Goal: Information Seeking & Learning: Check status

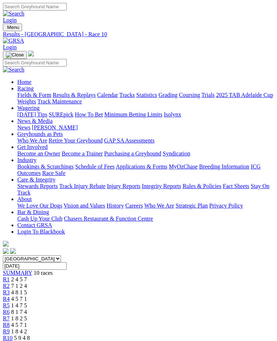
click at [79, 98] on link "Results & Replays" at bounding box center [74, 95] width 43 height 6
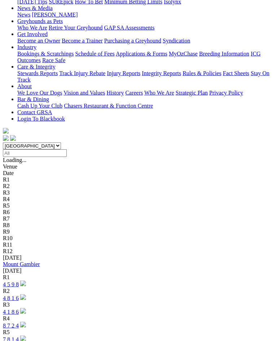
scroll to position [111, 0]
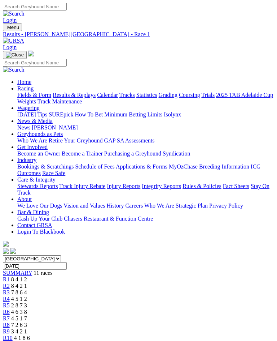
click at [10, 282] on span "R2" at bounding box center [6, 285] width 7 height 6
click at [27, 289] on span "7 8 6 4" at bounding box center [19, 292] width 16 height 6
click at [10, 295] on span "R4" at bounding box center [6, 298] width 7 height 6
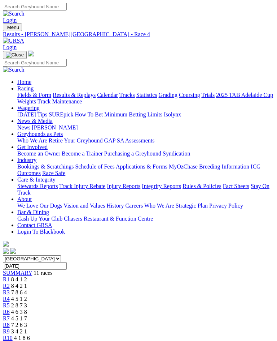
click at [10, 302] on link "R5" at bounding box center [6, 305] width 7 height 6
click at [10, 308] on span "R6" at bounding box center [6, 311] width 7 height 6
click at [10, 315] on link "R7" at bounding box center [6, 318] width 7 height 6
click at [10, 321] on span "R8" at bounding box center [6, 324] width 7 height 6
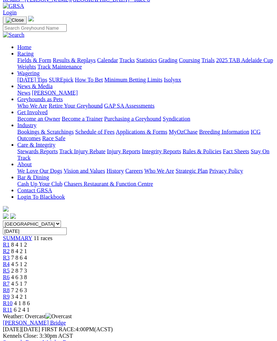
scroll to position [35, 0]
click at [27, 293] on span "3 4 2 1" at bounding box center [19, 296] width 16 height 6
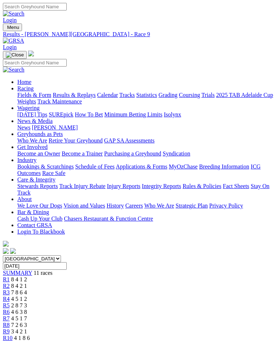
click at [13, 334] on span "R10" at bounding box center [8, 337] width 10 height 6
click at [12, 340] on span "R11" at bounding box center [7, 344] width 9 height 6
click at [6, 29] on img "Toggle navigation" at bounding box center [6, 29] width 0 height 0
click at [51, 98] on link "Fields & Form" at bounding box center [34, 95] width 34 height 6
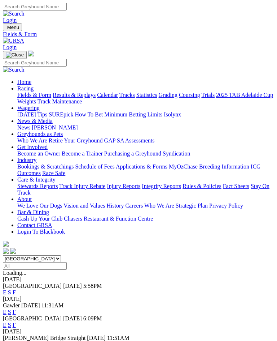
click at [16, 289] on link "F" at bounding box center [14, 292] width 3 height 6
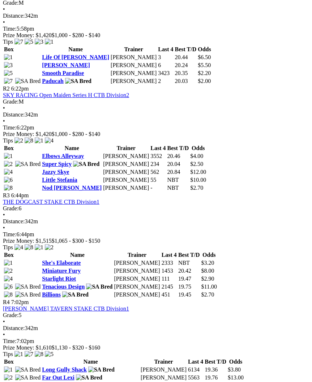
scroll to position [397, 0]
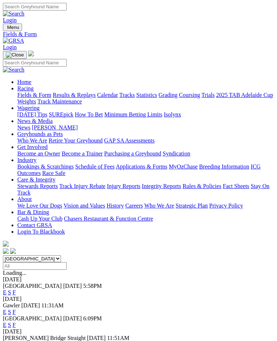
click at [10, 25] on span "Menu" at bounding box center [13, 27] width 12 height 5
click at [56, 182] on link "Care & Integrity" at bounding box center [36, 179] width 38 height 6
click at [142, 183] on link "Integrity Reports" at bounding box center [161, 186] width 39 height 6
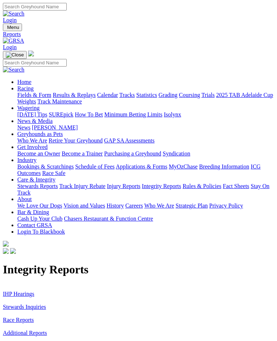
click at [44, 303] on link "Stewards Inquiries" at bounding box center [24, 306] width 43 height 6
click at [33, 290] on link "IHP Hearings" at bounding box center [18, 293] width 31 height 6
